Goal: Transaction & Acquisition: Purchase product/service

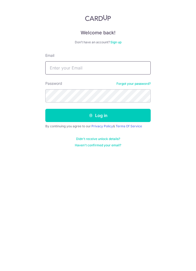
click at [127, 67] on input "Email" at bounding box center [98, 67] width 106 height 13
type input "cin.ren@yahoo.com.sg"
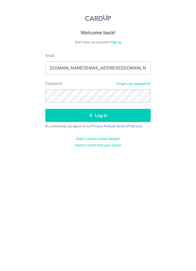
click at [111, 117] on button "Log in" at bounding box center [98, 115] width 106 height 13
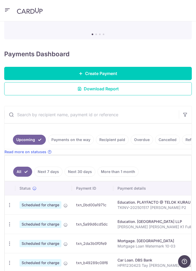
scroll to position [46, 0]
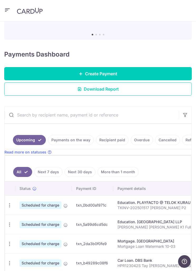
click at [5, 13] on button "button" at bounding box center [7, 10] width 6 height 8
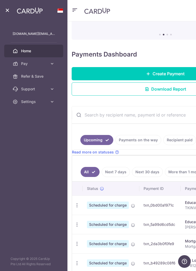
click at [51, 67] on link "Pay" at bounding box center [33, 63] width 59 height 13
click at [37, 88] on span "Recipients" at bounding box center [38, 88] width 34 height 5
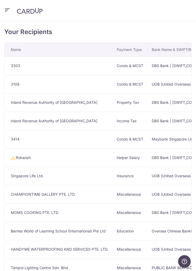
click at [10, 12] on icon "button" at bounding box center [7, 10] width 6 height 7
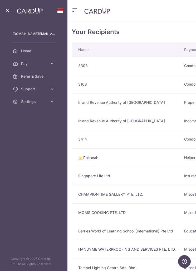
click at [49, 61] on link "Pay" at bounding box center [33, 63] width 59 height 13
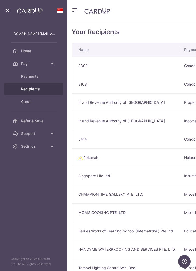
click at [35, 79] on link "Payments" at bounding box center [33, 76] width 59 height 13
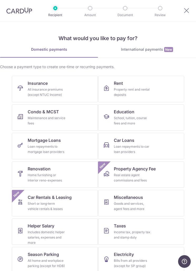
click at [56, 89] on div "All insurance premiums (except NTUC Income)" at bounding box center [47, 92] width 38 height 11
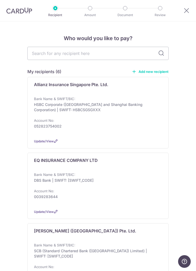
click at [104, 53] on input "text" at bounding box center [97, 53] width 141 height 13
type input "Pru"
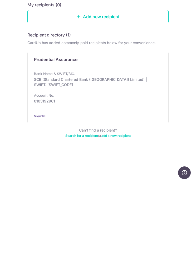
scroll to position [2, 0]
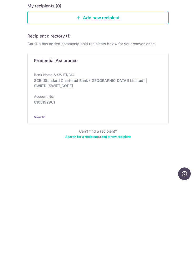
click at [68, 165] on p "SCB (Standard Chartered Bank ([GEOGRAPHIC_DATA]) Limited) | SWIFT: [SWIFT_CODE]" at bounding box center [96, 170] width 125 height 11
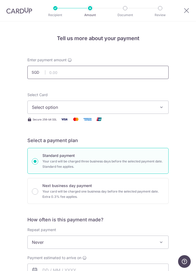
click at [134, 69] on input "text" at bounding box center [97, 72] width 141 height 13
click at [160, 106] on icon "button" at bounding box center [161, 107] width 5 height 5
type input "2,952.88"
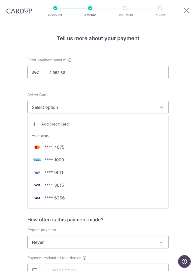
click at [60, 197] on span "**** 6266" at bounding box center [55, 198] width 20 height 6
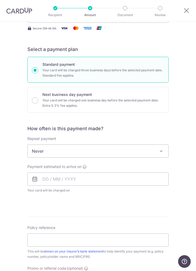
scroll to position [91, 0]
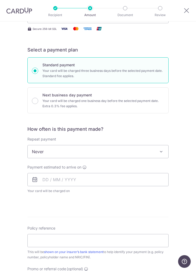
click at [161, 150] on span at bounding box center [161, 151] width 6 height 6
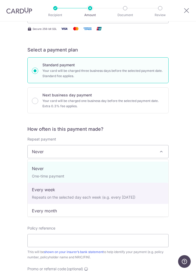
select select "2"
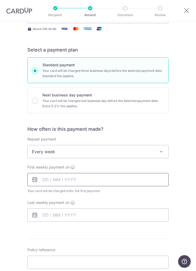
click at [158, 177] on input "text" at bounding box center [97, 179] width 141 height 13
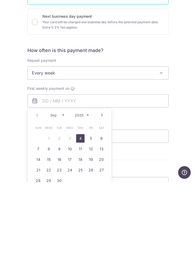
click at [82, 223] on link "4" at bounding box center [80, 227] width 8 height 8
type input "04/09/2025"
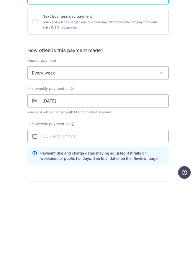
scroll to position [17, 0]
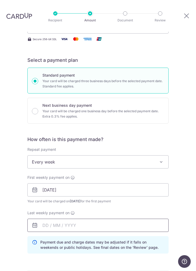
click at [74, 219] on input "text" at bounding box center [97, 225] width 141 height 13
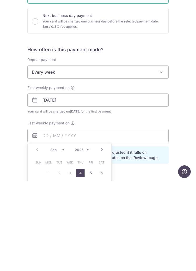
click at [91, 269] on link "12" at bounding box center [91, 273] width 8 height 8
type input "12/09/2025"
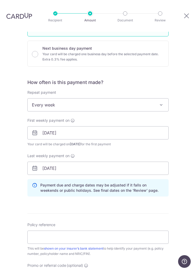
scroll to position [157, 0]
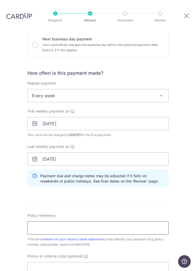
click at [130, 221] on input "Policy reference" at bounding box center [97, 227] width 141 height 13
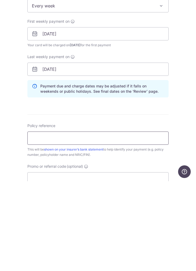
click at [94, 221] on input "Policy reference" at bounding box center [97, 227] width 141 height 13
type input "50265143 S8326958H Cindy Tay"
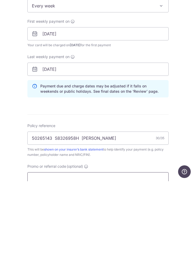
click at [118, 262] on input "Promo or referral code (optional)" at bounding box center [97, 268] width 141 height 13
type input "P"
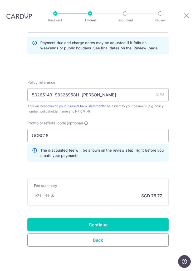
scroll to position [281, 0]
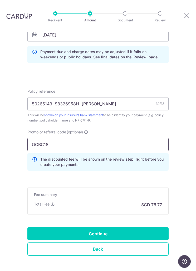
type input "OCBC18"
click at [117, 227] on input "Continue" at bounding box center [97, 233] width 141 height 13
type input "Create Schedule"
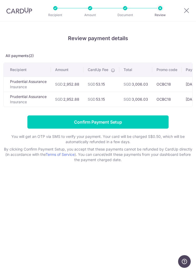
click at [118, 116] on input "Confirm Payment Setup" at bounding box center [97, 121] width 141 height 13
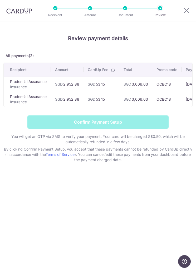
scroll to position [0, 39]
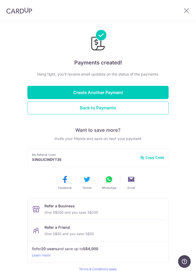
click at [123, 109] on button "Back to Payments" at bounding box center [97, 107] width 141 height 13
